Goal: Task Accomplishment & Management: Use online tool/utility

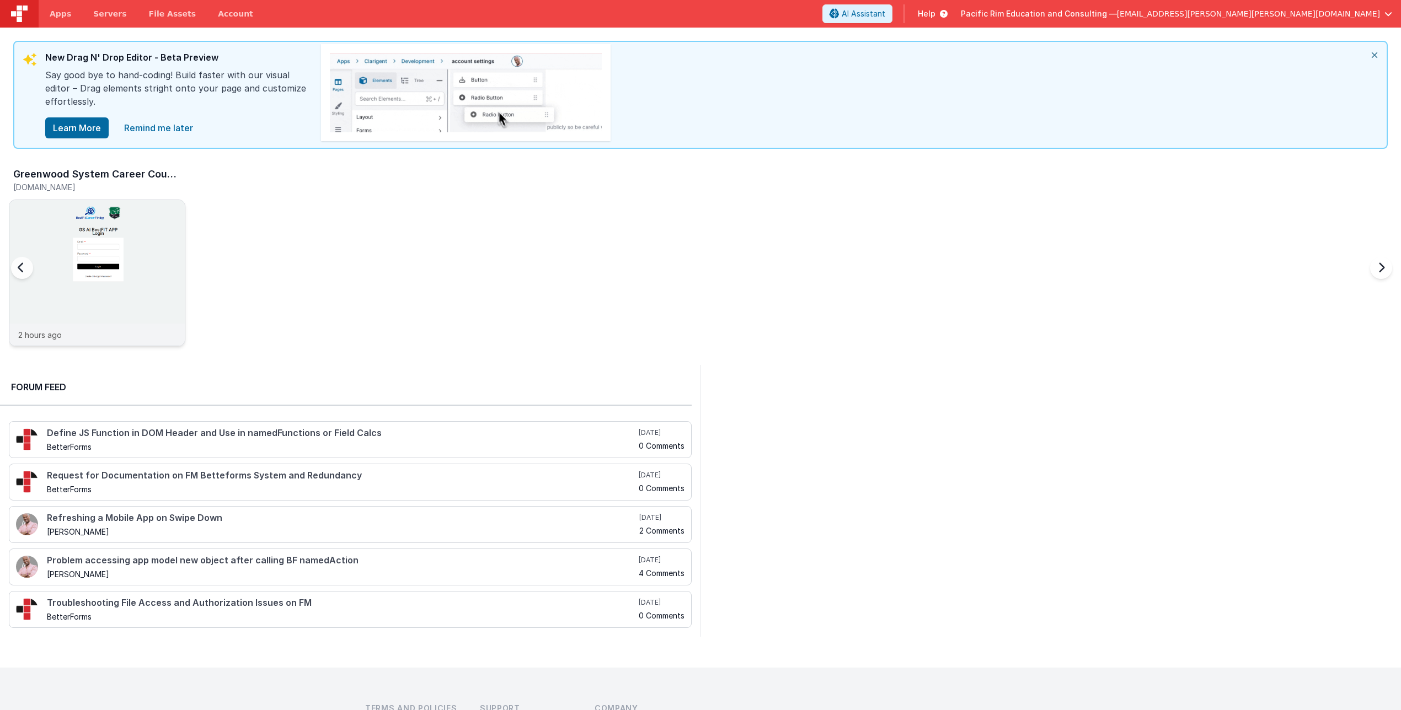
click at [109, 249] on div at bounding box center [96, 262] width 175 height 124
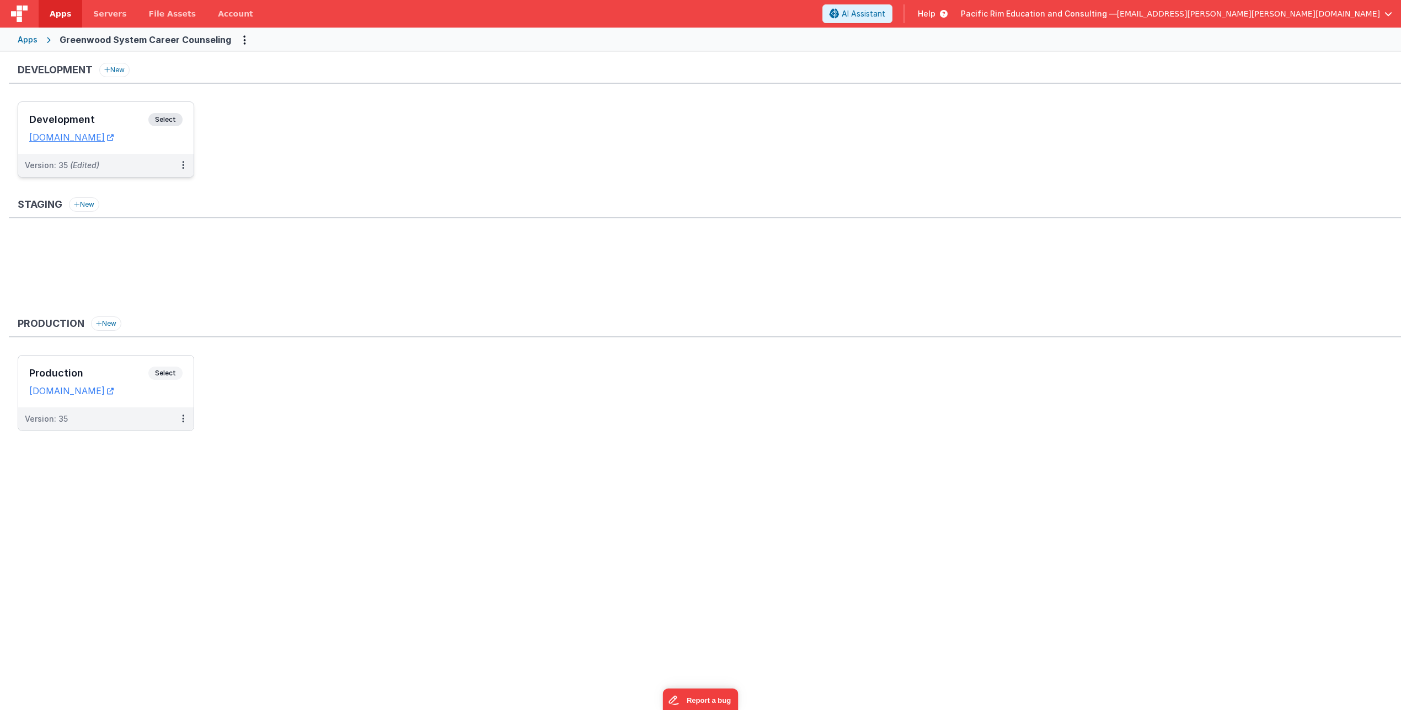
click at [168, 117] on span "Select" at bounding box center [165, 119] width 34 height 13
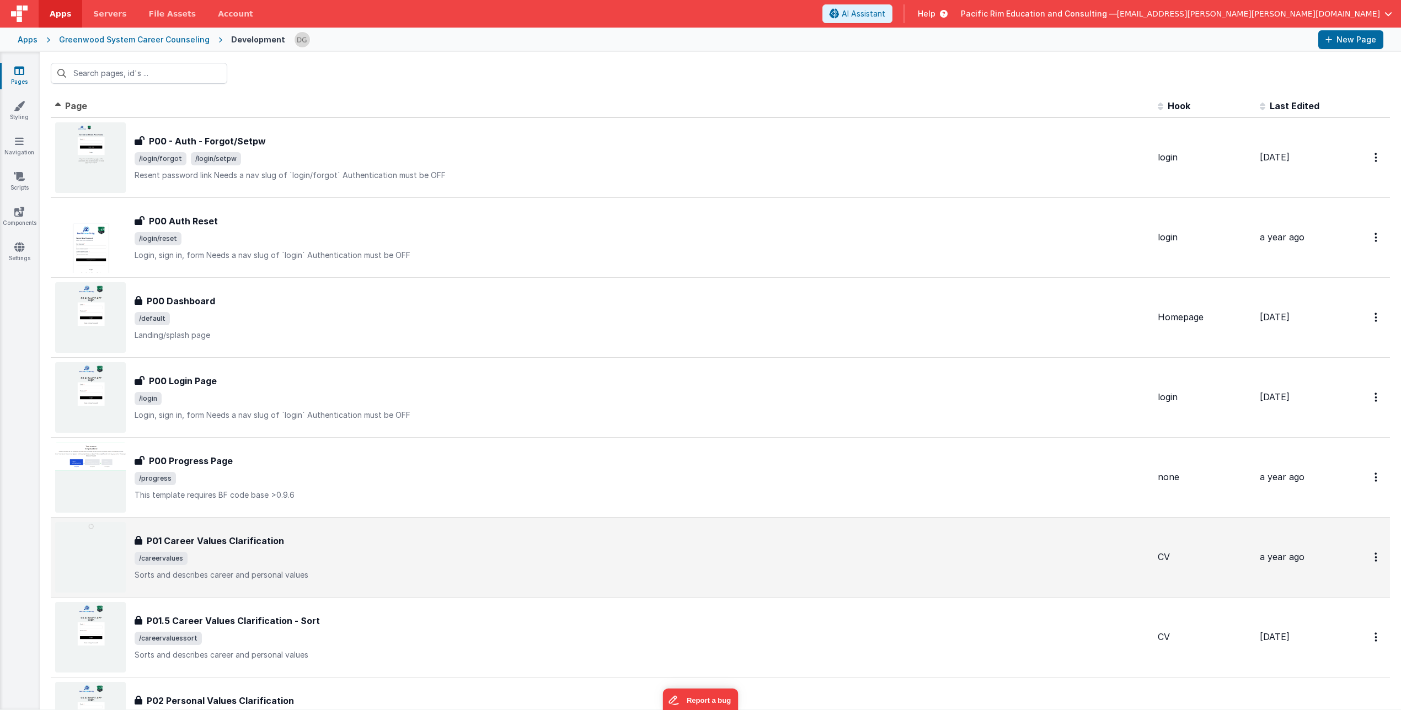
click at [235, 562] on span "/careervalues" at bounding box center [642, 558] width 1014 height 13
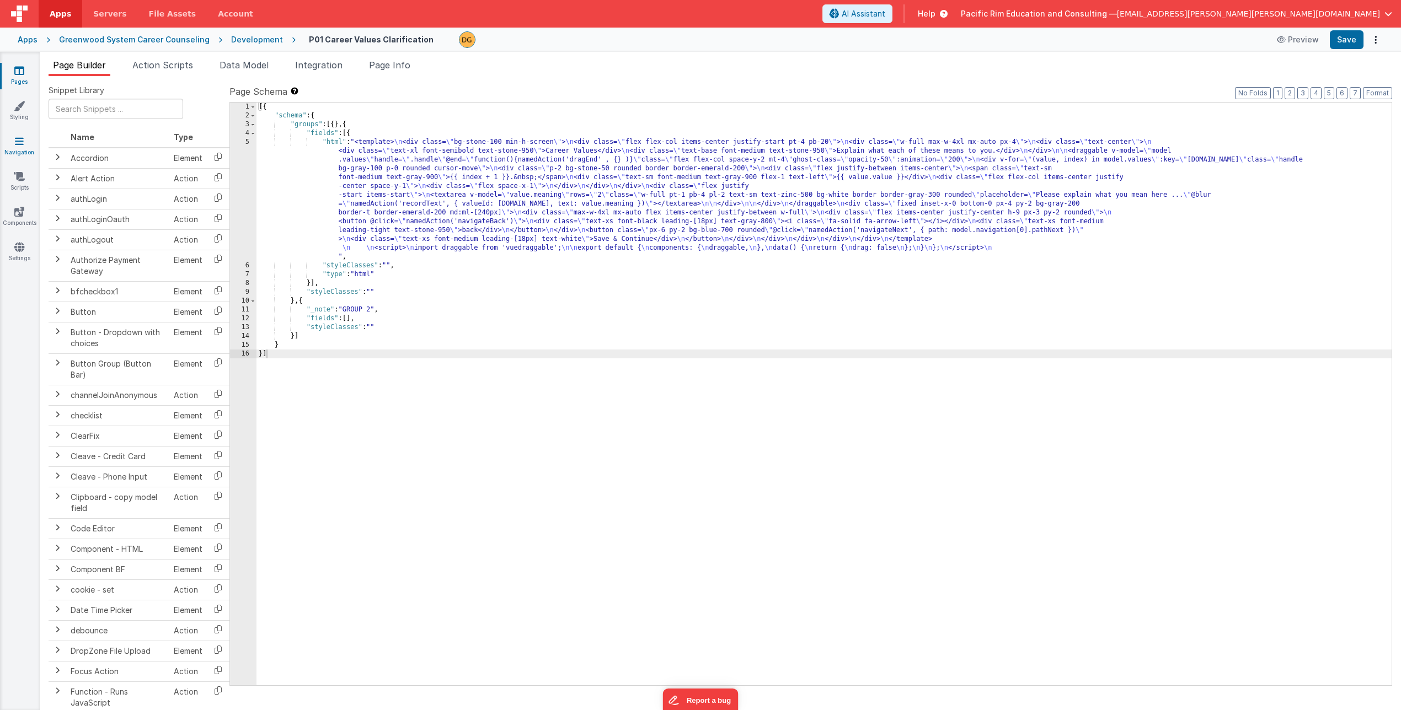
click at [21, 141] on icon at bounding box center [19, 141] width 9 height 11
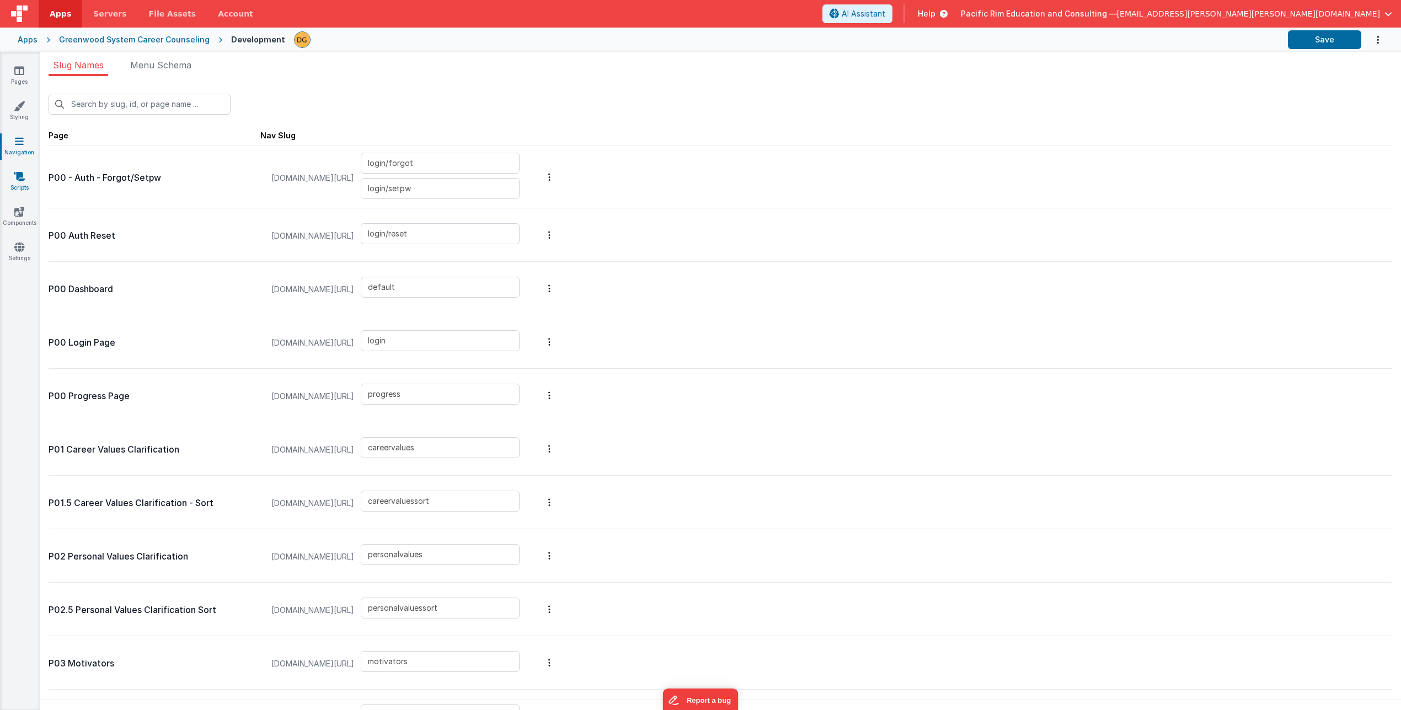
click at [21, 175] on icon at bounding box center [19, 176] width 11 height 11
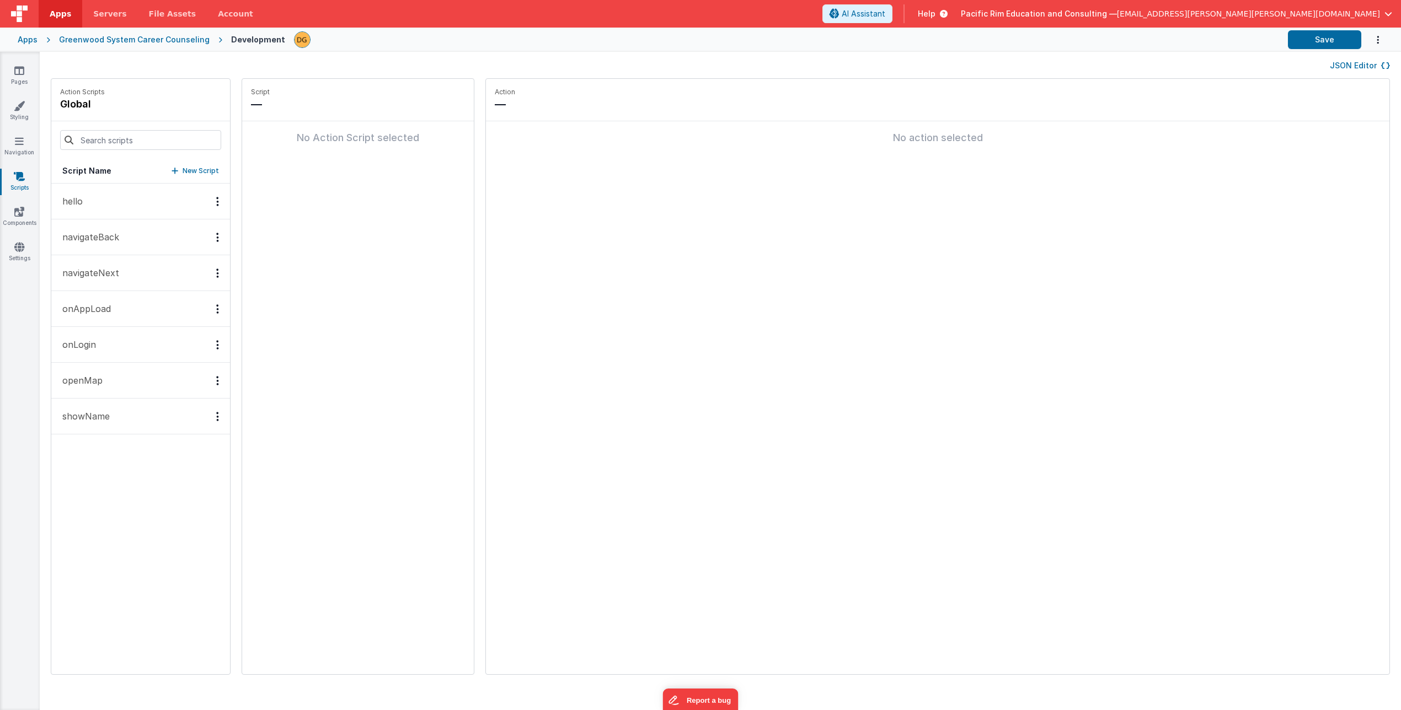
click at [109, 274] on p "navigateNext" at bounding box center [87, 272] width 63 height 13
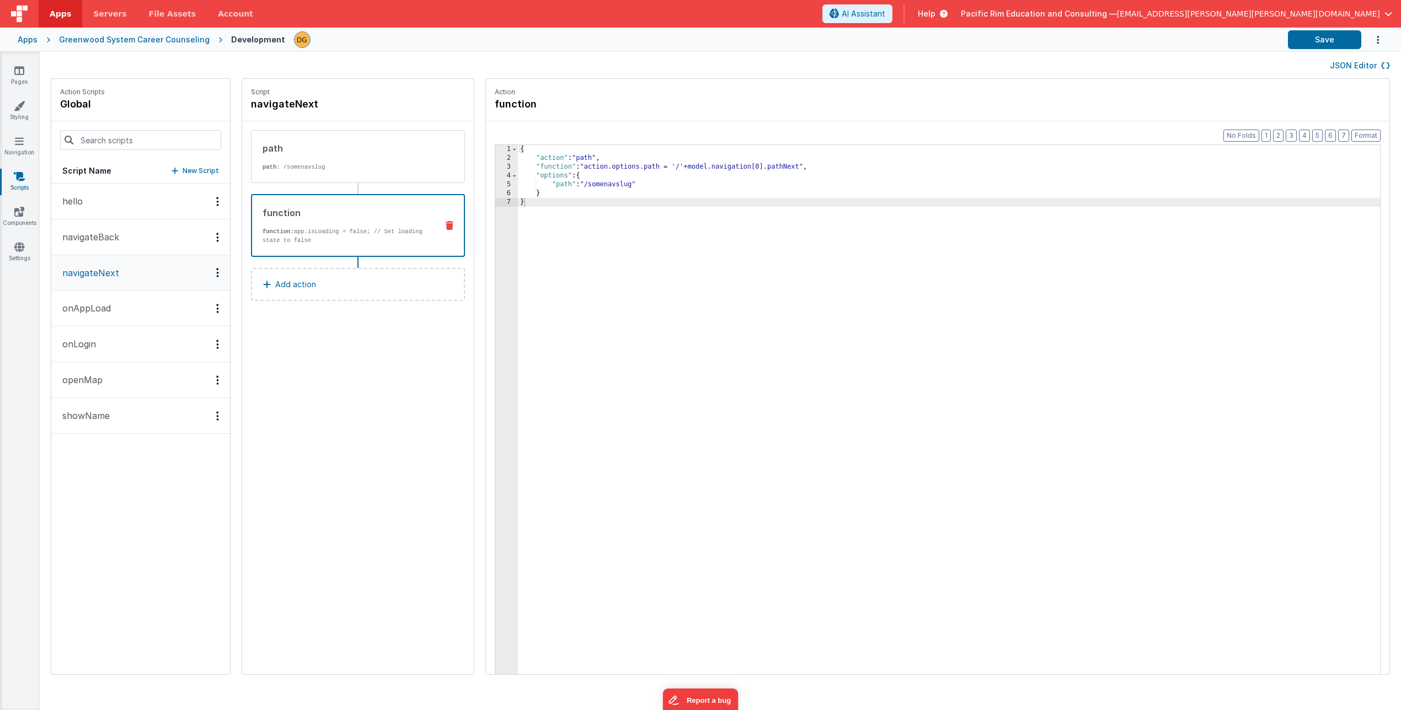
click at [395, 221] on div "function function: app.isLoading = false; // Set loading state to false" at bounding box center [340, 225] width 176 height 39
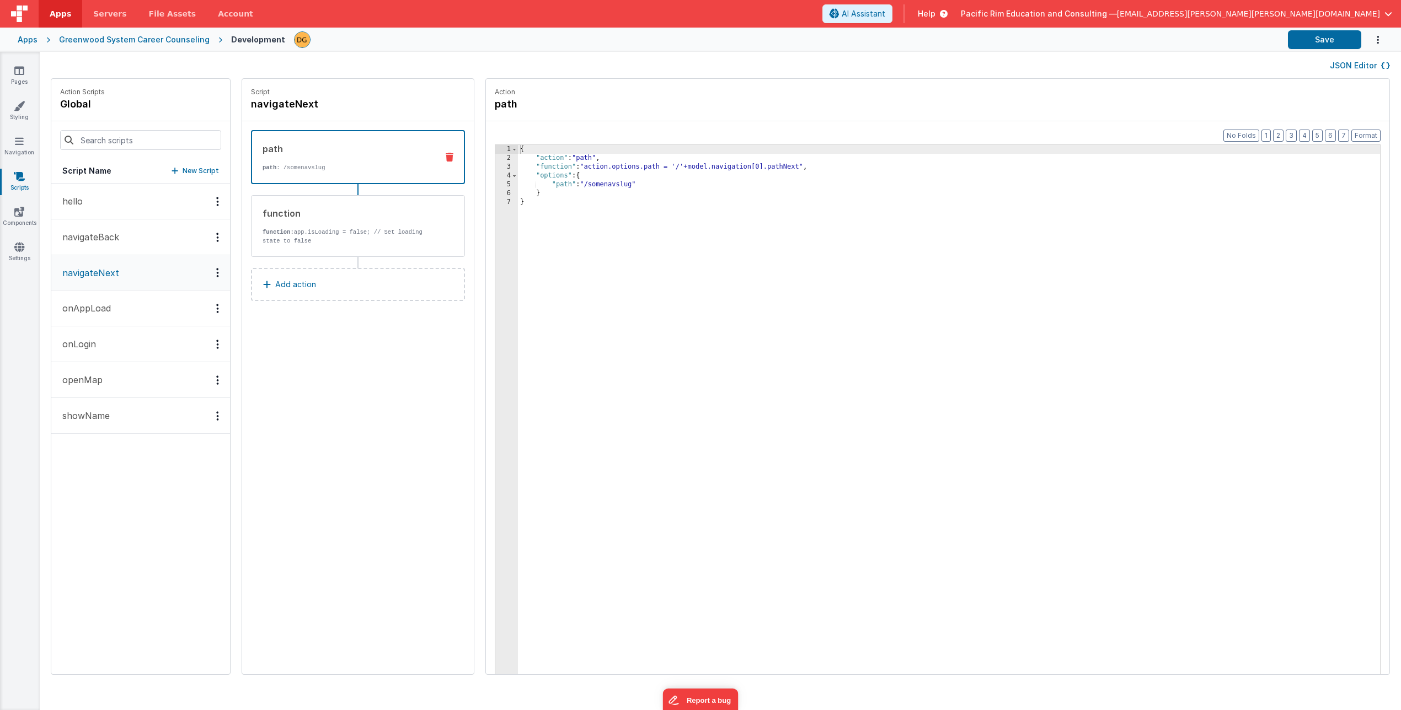
click at [377, 154] on div "path" at bounding box center [345, 148] width 166 height 13
click at [18, 143] on icon at bounding box center [19, 141] width 9 height 11
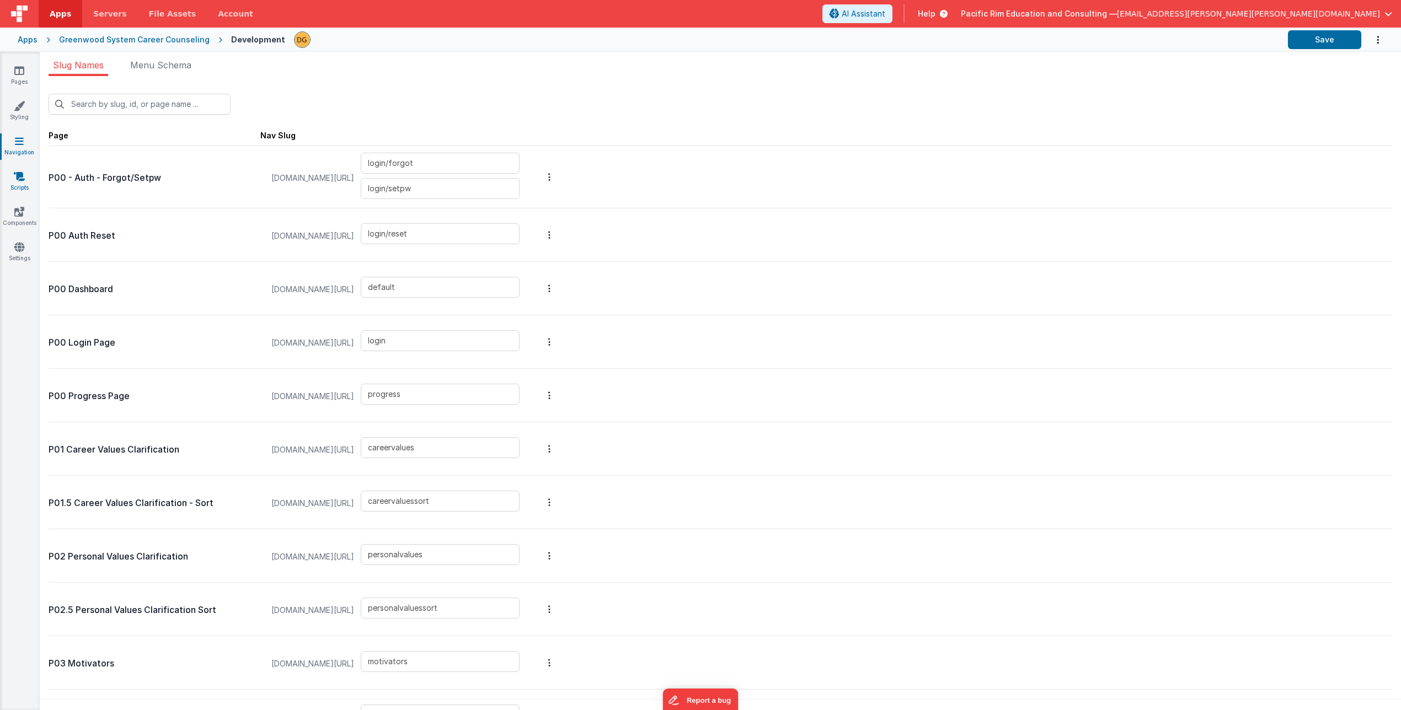
click at [19, 184] on link "Scripts" at bounding box center [19, 182] width 40 height 22
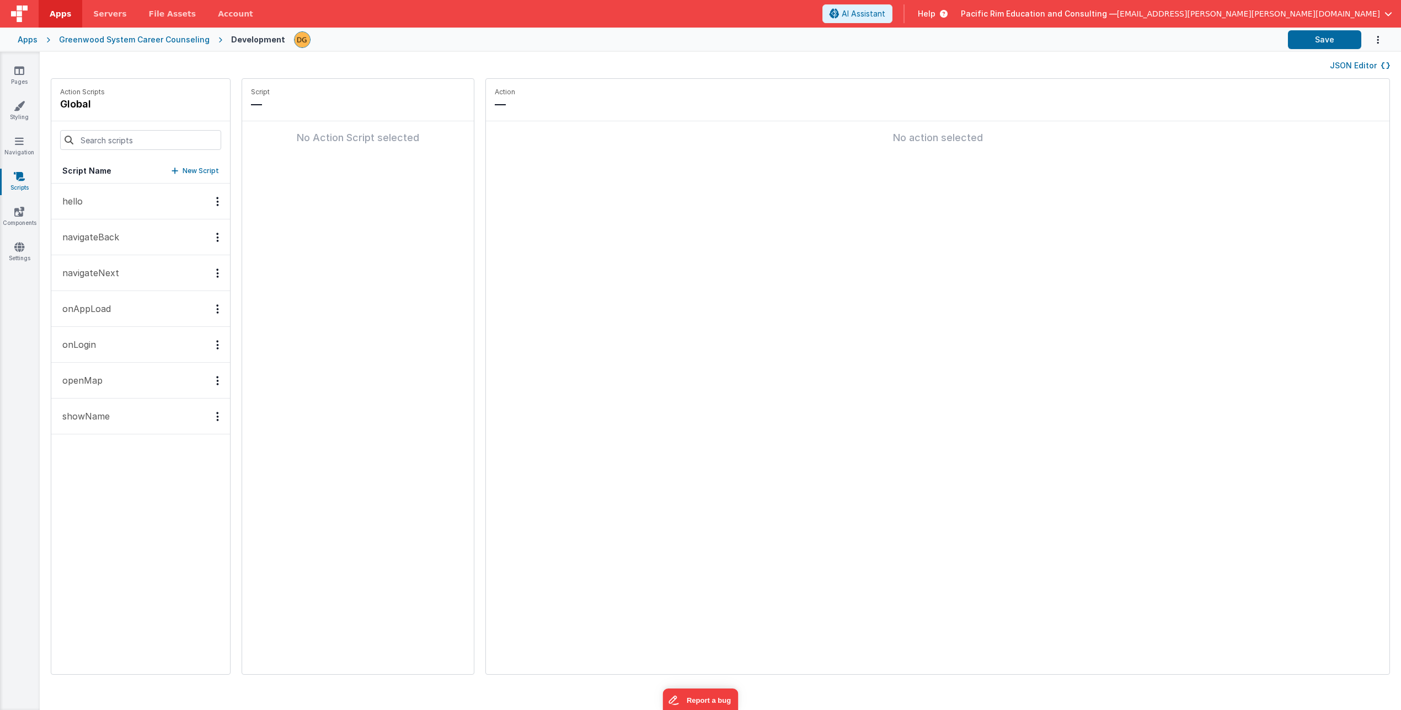
click at [111, 272] on p "navigateNext" at bounding box center [87, 272] width 63 height 13
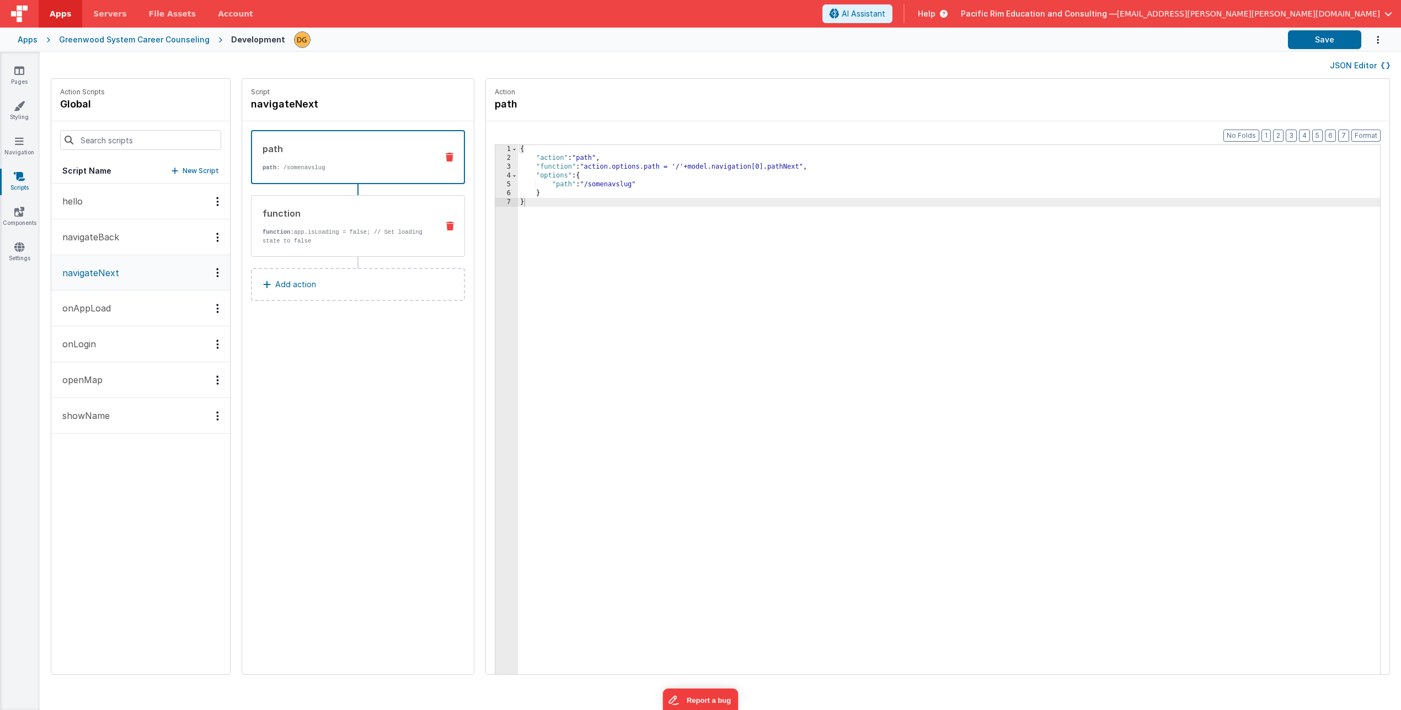
click at [375, 238] on p "function: app.isLoading = false; // Set loading state to false" at bounding box center [345, 237] width 167 height 18
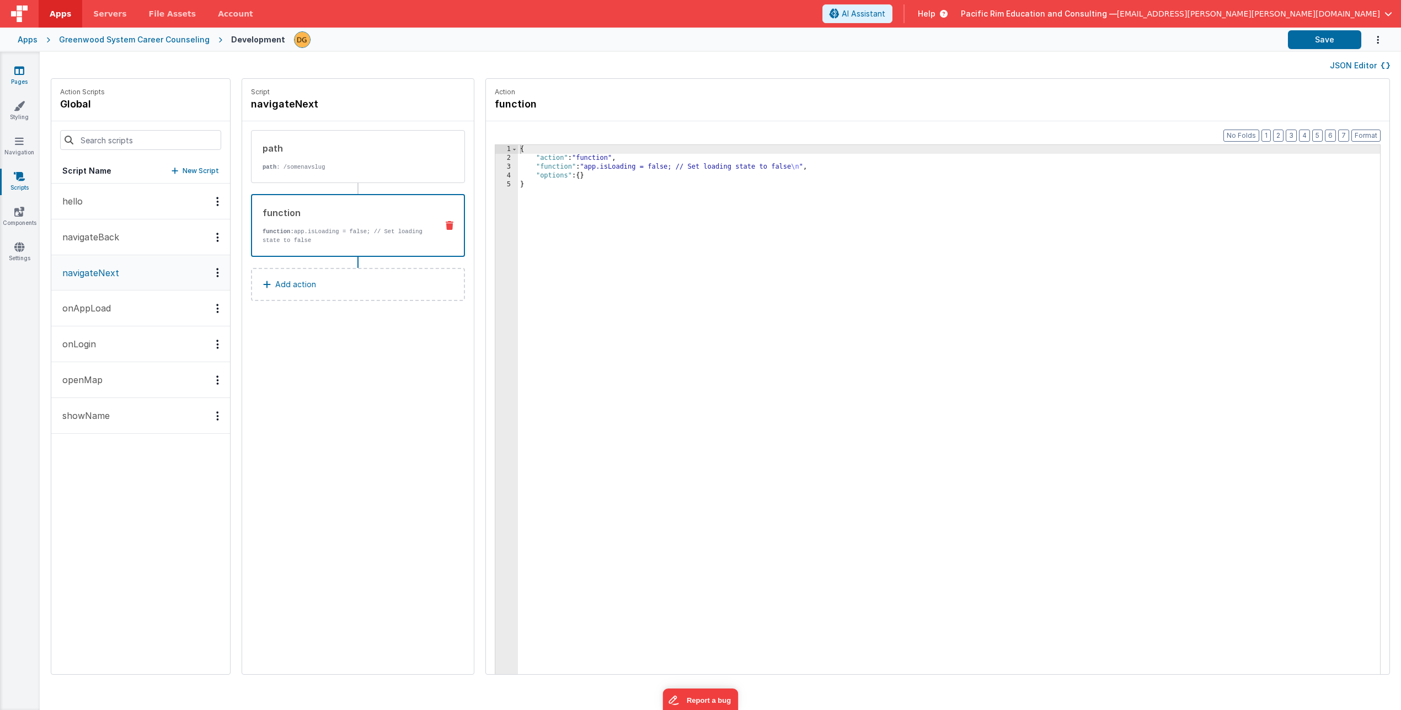
click at [17, 68] on icon at bounding box center [19, 70] width 10 height 11
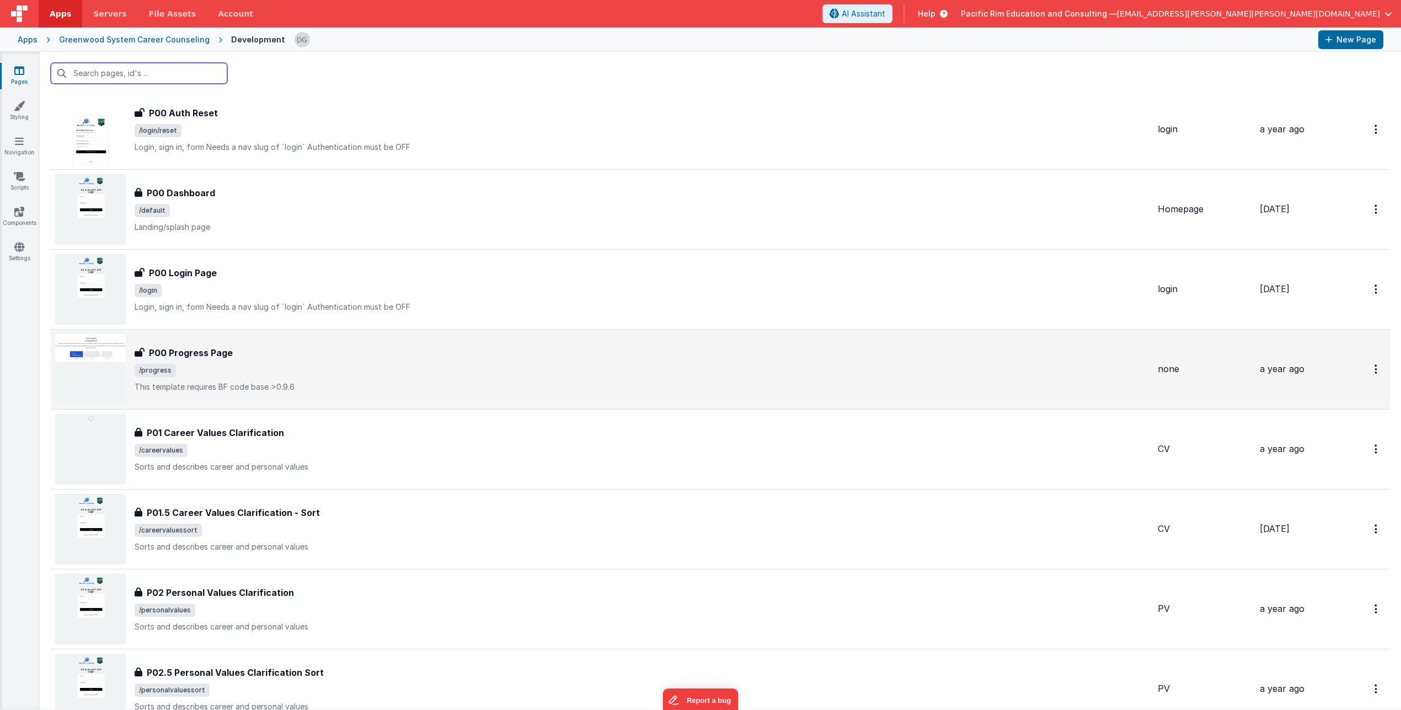
scroll to position [213, 0]
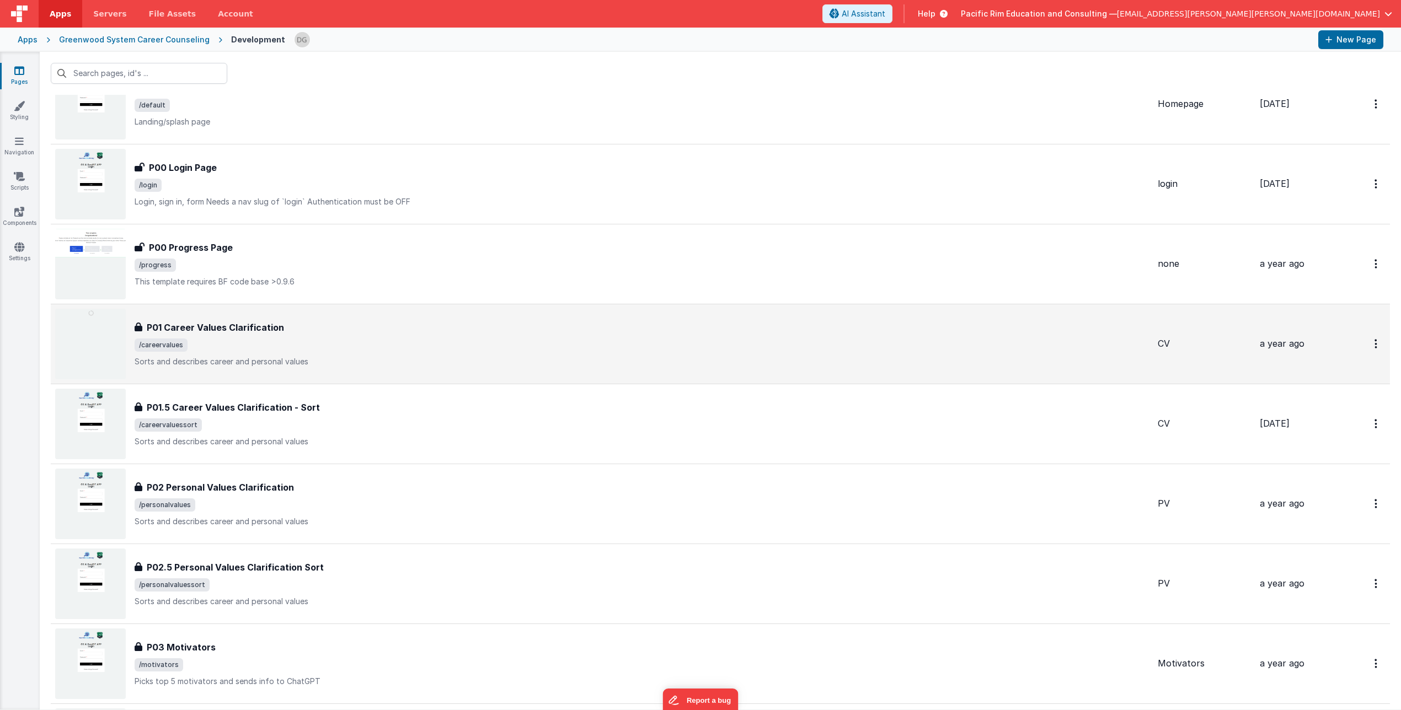
click at [268, 327] on h3 "P01 Career Values Clarification" at bounding box center [215, 327] width 137 height 13
